Goal: Information Seeking & Learning: Check status

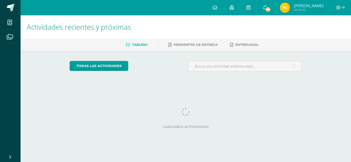
click at [284, 8] on img at bounding box center [284, 8] width 10 height 10
click at [270, 9] on link "379" at bounding box center [265, 7] width 16 height 15
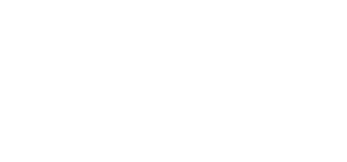
click at [0, 0] on html at bounding box center [0, 0] width 0 height 0
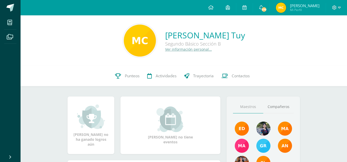
click at [278, 13] on span "María Guadalupe Mi Perfil" at bounding box center [298, 8] width 46 height 10
click at [130, 78] on span "Punteos" at bounding box center [132, 75] width 15 height 5
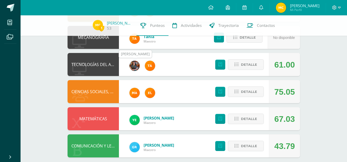
scroll to position [278, 0]
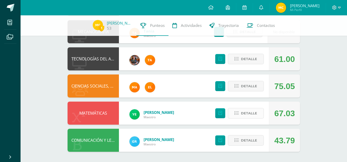
click at [237, 111] on button "Detalle" at bounding box center [246, 113] width 36 height 11
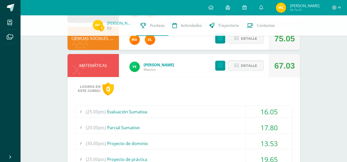
scroll to position [328, 0]
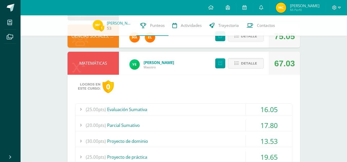
click at [147, 110] on div "(25.00pts) Evaluación Sumativa" at bounding box center [183, 110] width 216 height 12
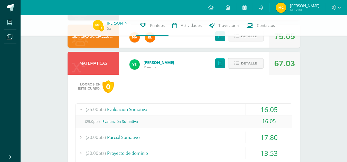
click at [147, 110] on div "(25.00pts) Evaluación Sumativa" at bounding box center [183, 110] width 216 height 12
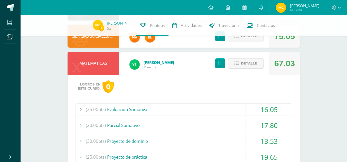
click at [145, 120] on div "(20.00pts) Parcial Sumativo" at bounding box center [183, 126] width 216 height 12
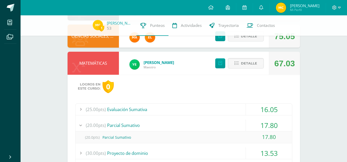
click at [145, 120] on div "(20.00pts) Parcial Sumativo" at bounding box center [183, 126] width 216 height 12
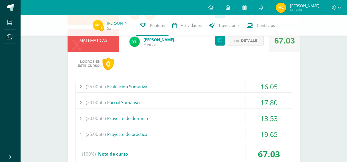
scroll to position [351, 0]
click at [145, 120] on div "(30.00pts) Proyecto de dominio" at bounding box center [183, 119] width 216 height 12
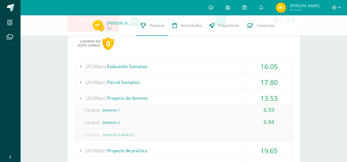
scroll to position [372, 0]
click at [128, 97] on div "(30.00pts) Proyecto de dominio" at bounding box center [183, 98] width 216 height 12
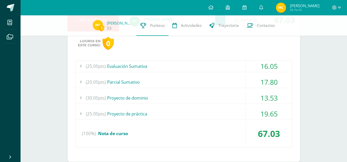
click at [136, 112] on div "(25.00pts) Proyecto de práctica" at bounding box center [183, 114] width 216 height 12
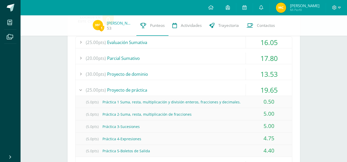
scroll to position [393, 0]
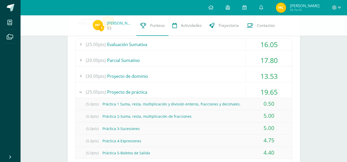
click at [122, 93] on div "(25.00pts) Proyecto de práctica" at bounding box center [183, 92] width 216 height 12
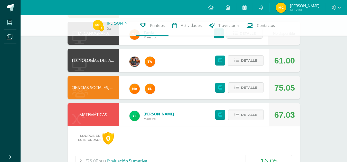
scroll to position [276, 0]
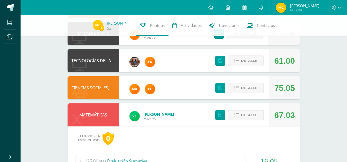
click at [233, 114] on button "Detalle" at bounding box center [246, 115] width 36 height 11
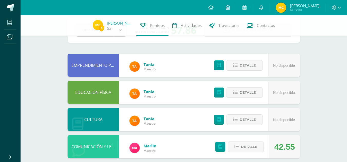
scroll to position [9, 0]
